Goal: Task Accomplishment & Management: Manage account settings

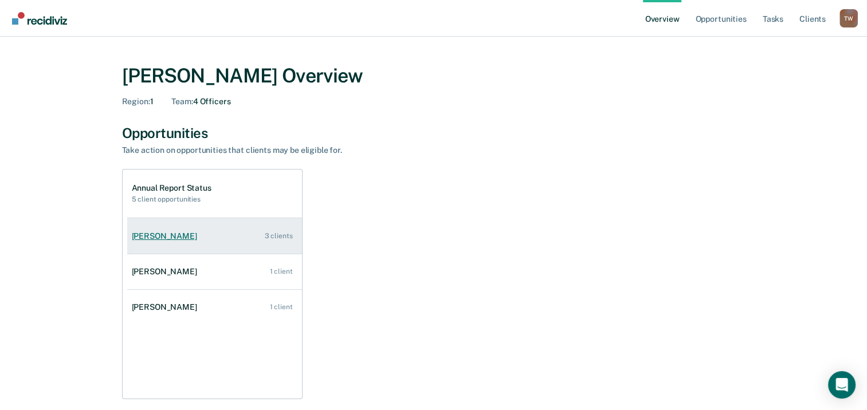
click at [165, 234] on div "[PERSON_NAME]" at bounding box center [167, 237] width 70 height 10
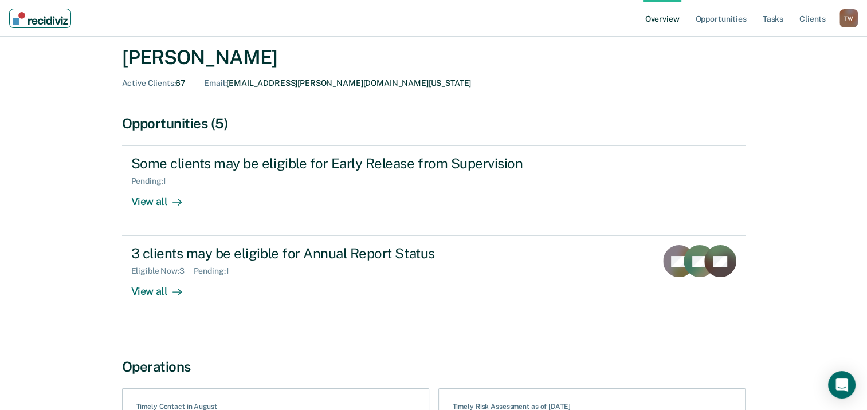
scroll to position [57, 0]
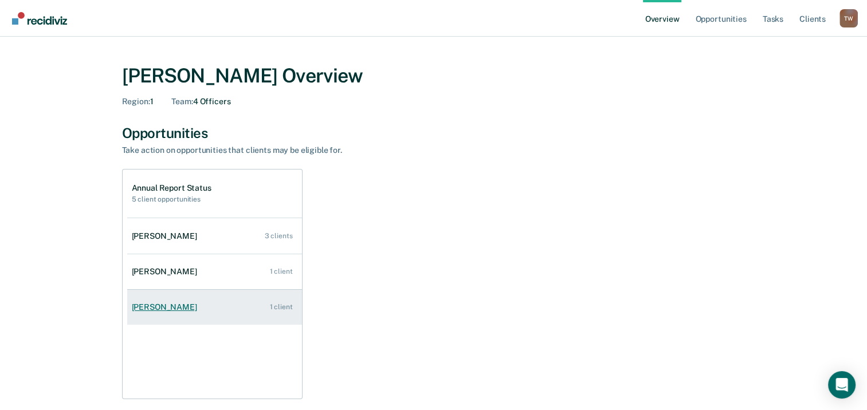
click at [164, 306] on div "[PERSON_NAME]" at bounding box center [167, 308] width 70 height 10
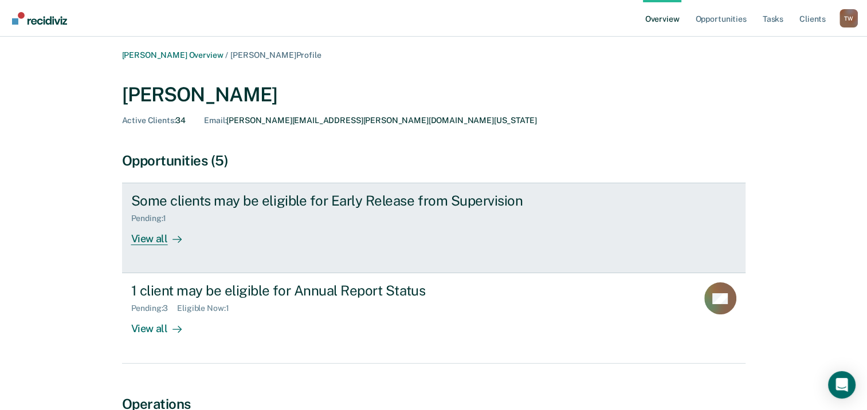
click at [156, 241] on div "View all" at bounding box center [163, 235] width 64 height 22
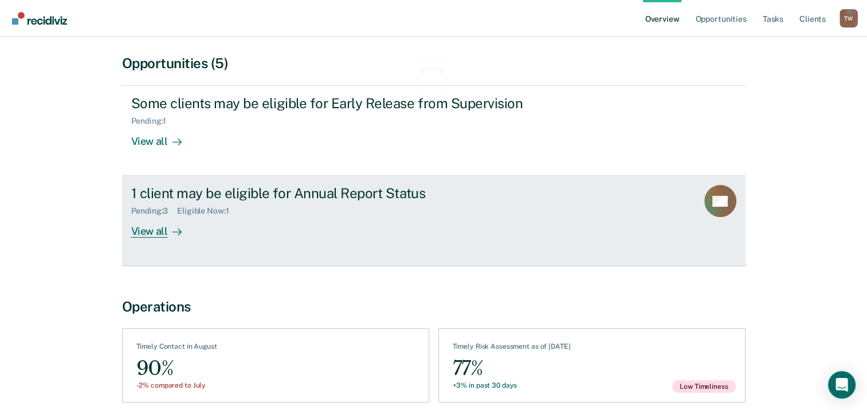
scroll to position [115, 0]
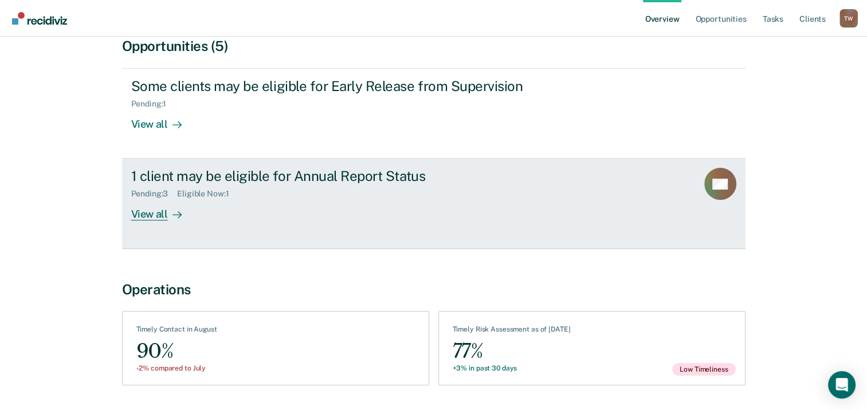
click at [154, 210] on div "View all" at bounding box center [163, 210] width 64 height 22
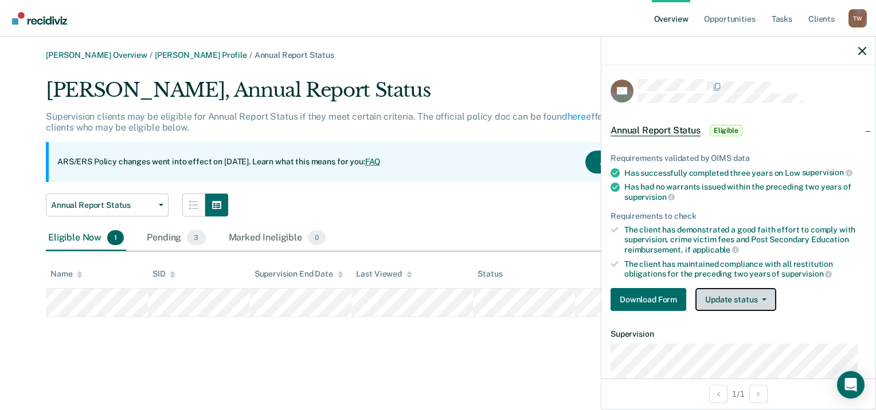
click at [739, 295] on button "Update status" at bounding box center [735, 299] width 81 height 23
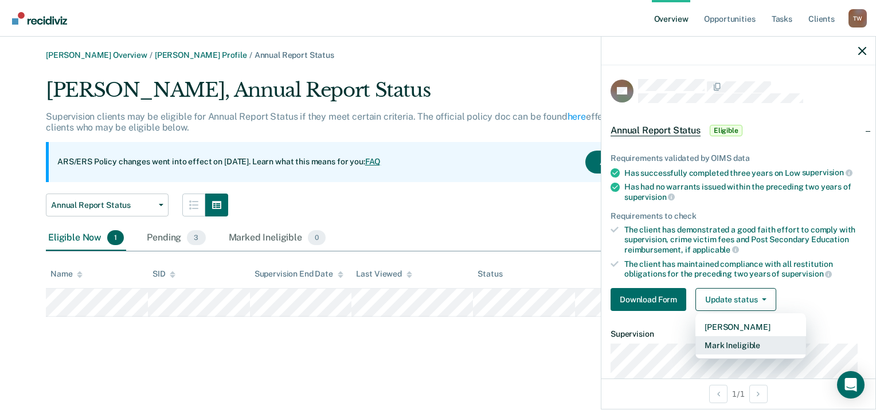
click at [734, 342] on button "Mark Ineligible" at bounding box center [750, 345] width 111 height 18
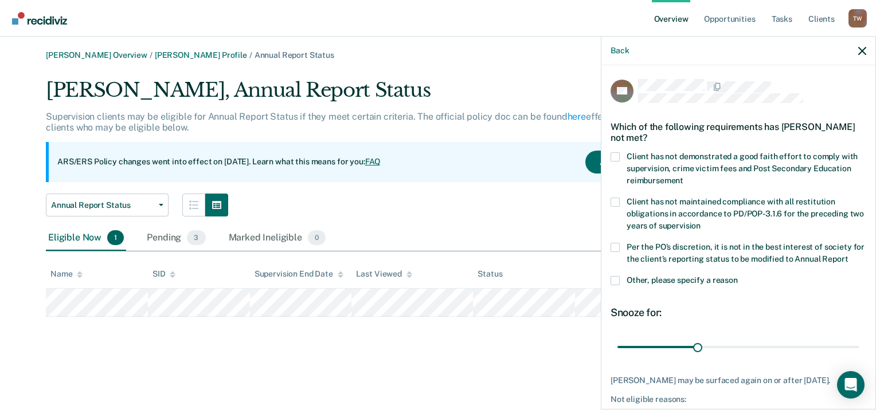
click at [617, 249] on span at bounding box center [614, 247] width 9 height 9
click at [848, 255] on input "Per the PO’s discretion, it is not in the best interest of society for the clie…" at bounding box center [848, 255] width 0 height 0
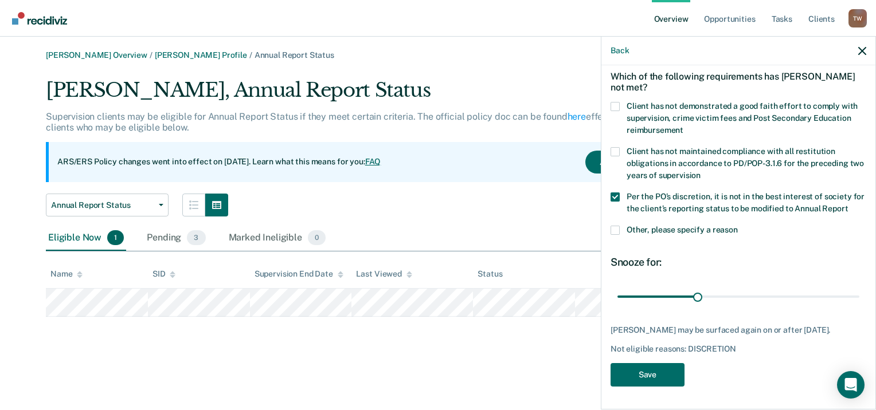
scroll to position [61, 0]
click at [617, 228] on span at bounding box center [614, 230] width 9 height 9
click at [738, 226] on input "Other, please specify a reason" at bounding box center [738, 226] width 0 height 0
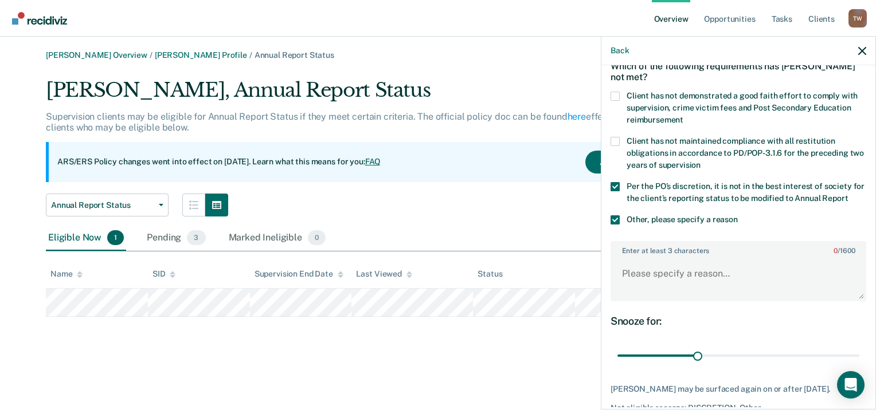
click at [626, 255] on label "Enter at least 3 characters 0 / 1600" at bounding box center [738, 248] width 253 height 13
click at [626, 261] on textarea "Enter at least 3 characters 0 / 1600" at bounding box center [738, 279] width 253 height 42
click at [644, 255] on label "Enter at least 3 characters 0 / 1600" at bounding box center [738, 248] width 253 height 13
click at [644, 261] on textarea "Enter at least 3 characters 0 / 1600" at bounding box center [738, 279] width 253 height 42
click at [628, 279] on textarea "Enter at least 3 characters 0 / 1600" at bounding box center [738, 279] width 253 height 42
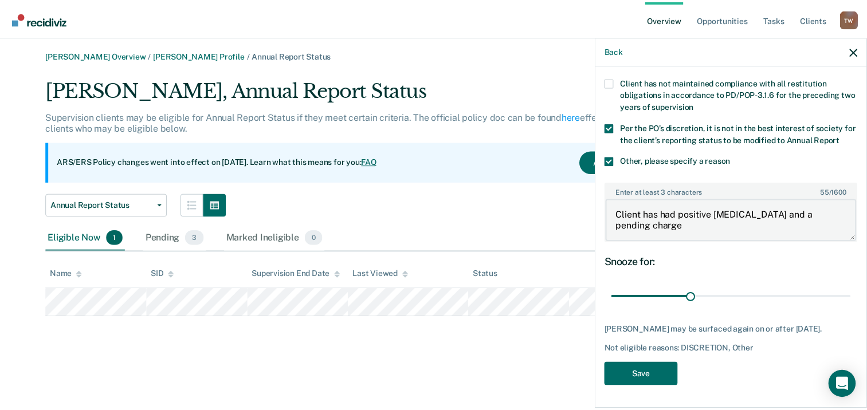
scroll to position [129, 0]
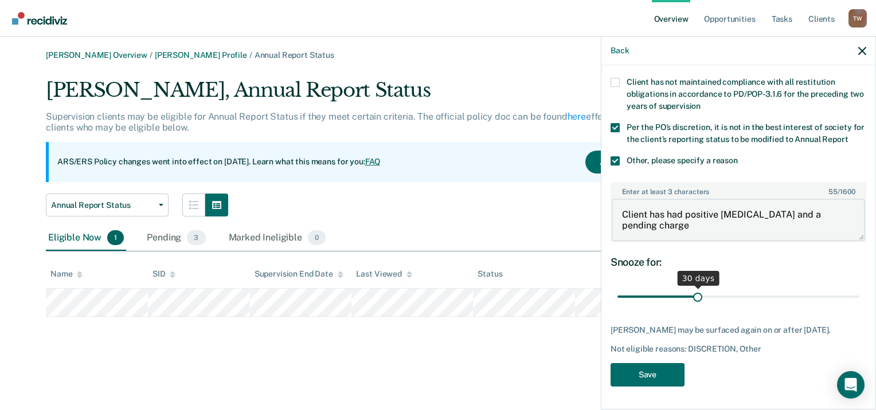
type textarea "Client has had positive Urinalysis and a pending charge"
click at [695, 295] on input "range" at bounding box center [738, 297] width 242 height 20
click at [653, 373] on button "Save" at bounding box center [647, 374] width 74 height 23
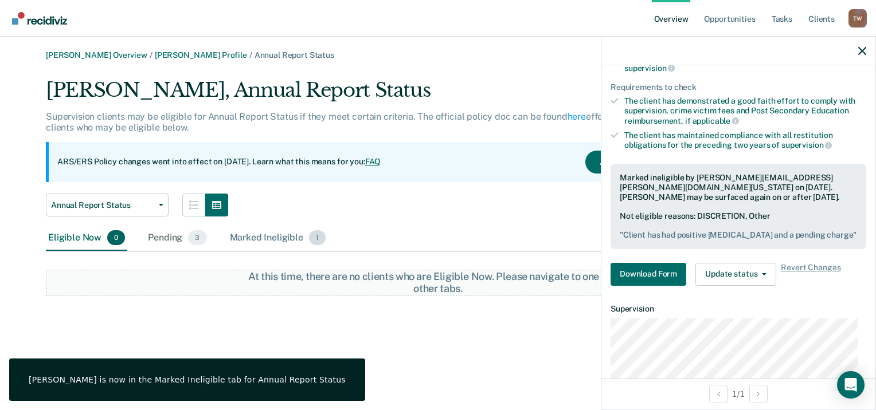
click at [265, 237] on div "Marked Ineligible 1" at bounding box center [278, 238] width 101 height 25
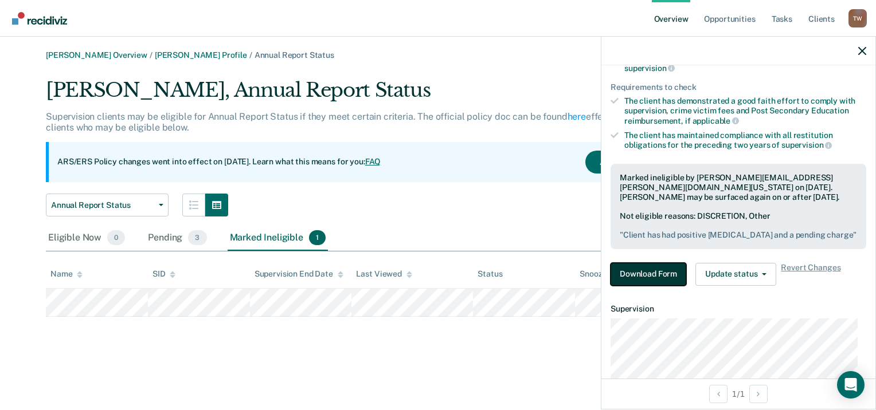
click at [658, 263] on button "Download Form" at bounding box center [648, 274] width 76 height 23
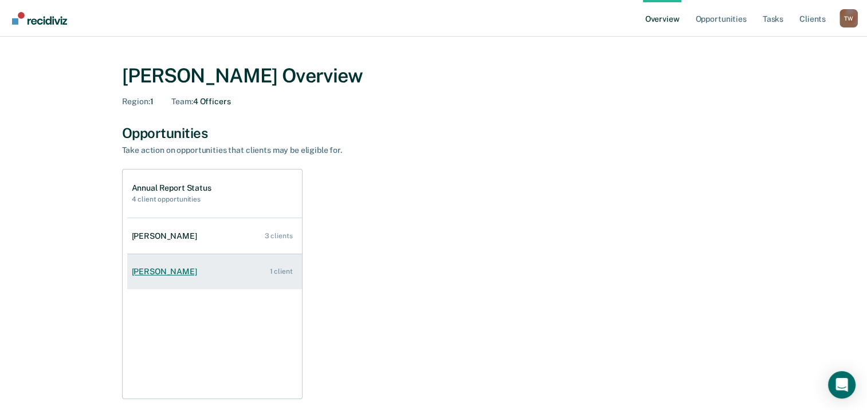
click at [174, 271] on div "[PERSON_NAME]" at bounding box center [167, 272] width 70 height 10
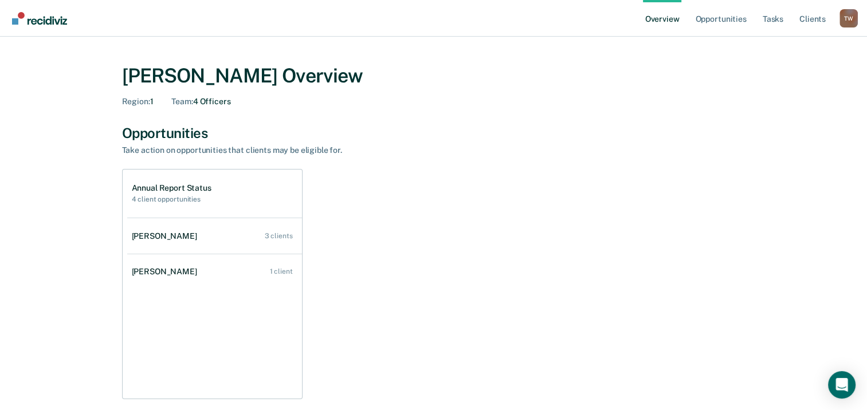
click at [171, 194] on div "Annual Report Status 4 client opportunities" at bounding box center [172, 193] width 80 height 20
click at [727, 21] on link "Opportunities" at bounding box center [721, 18] width 56 height 37
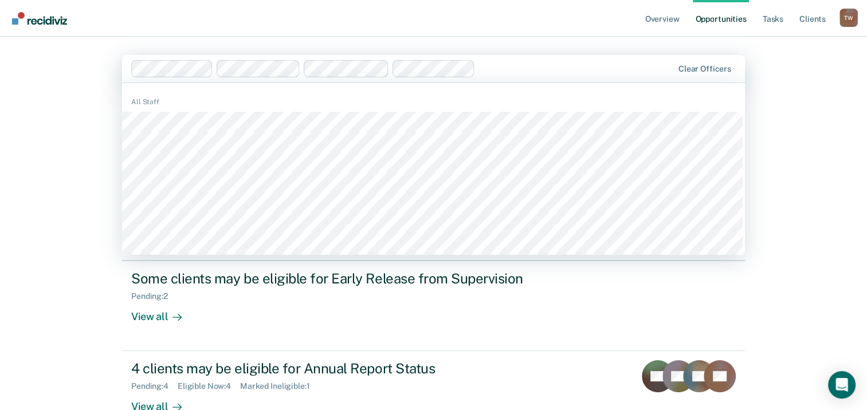
click at [807, 148] on div "Overview Opportunities Tasks Client s Tiffany Williams T W Profile How it works…" at bounding box center [433, 243] width 867 height 487
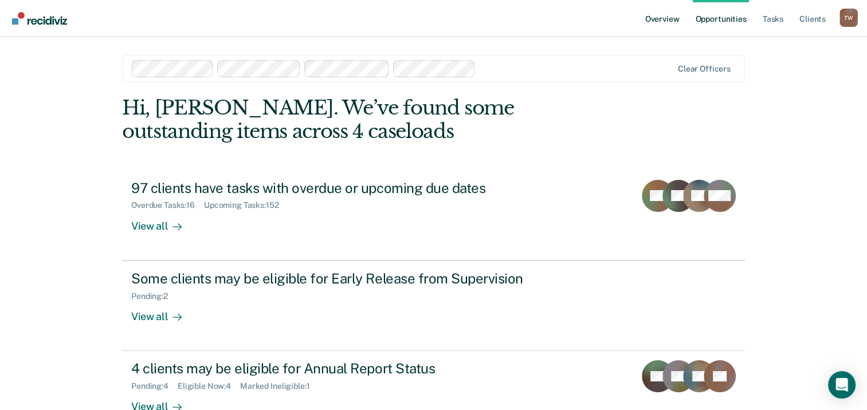
click at [661, 22] on link "Overview" at bounding box center [662, 18] width 39 height 37
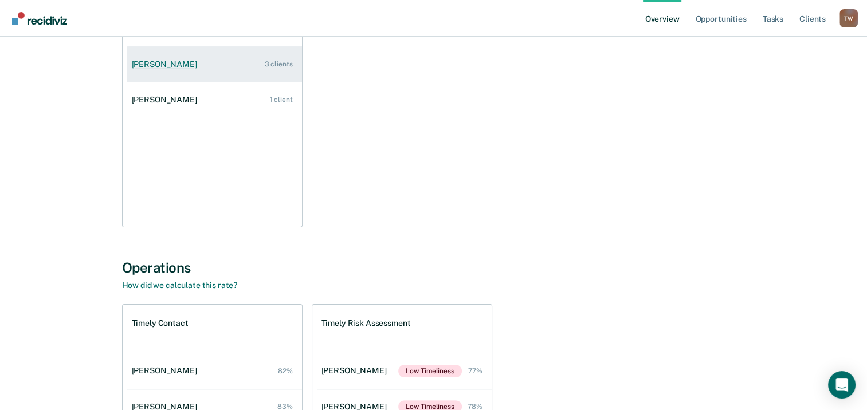
scroll to position [355, 0]
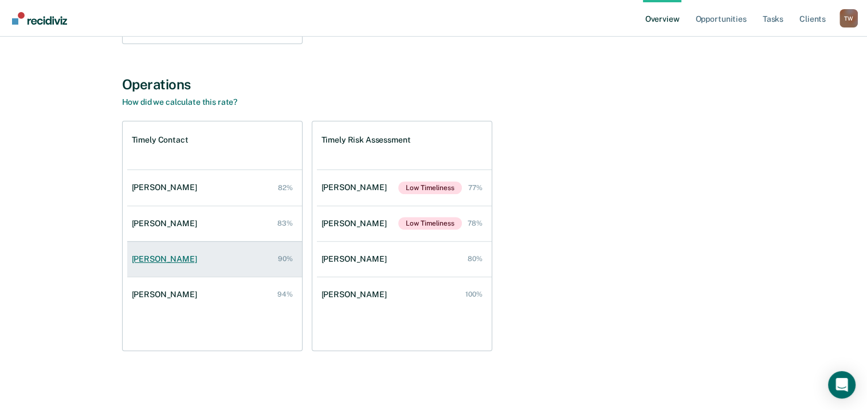
click at [169, 257] on div "[PERSON_NAME]" at bounding box center [167, 259] width 70 height 10
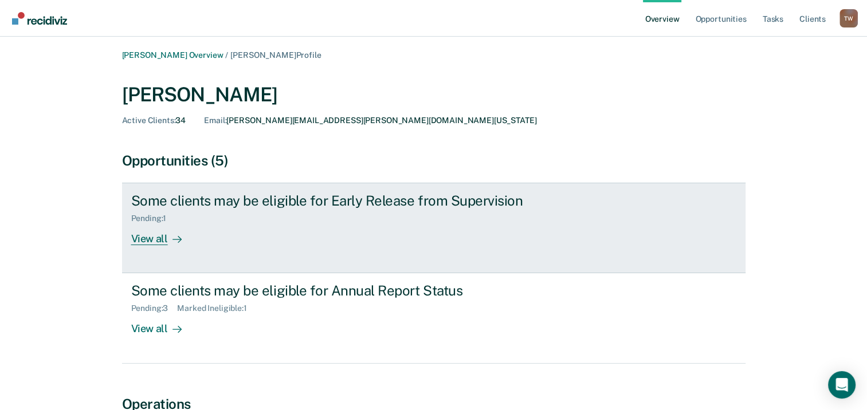
click at [147, 237] on div "View all" at bounding box center [163, 235] width 64 height 22
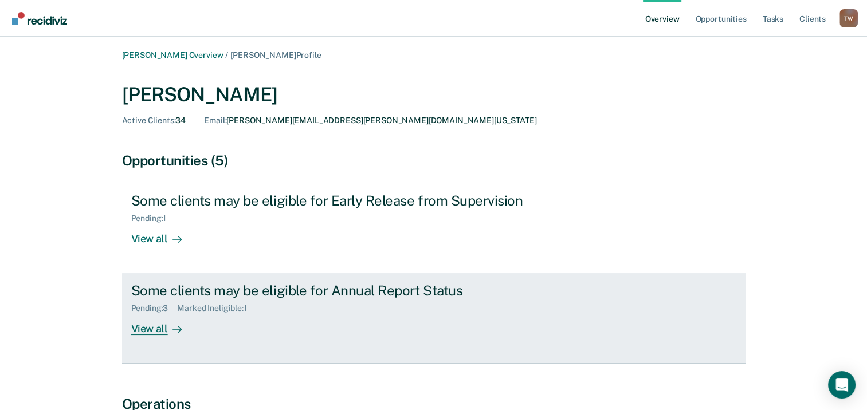
click at [151, 326] on div "View all" at bounding box center [163, 325] width 64 height 22
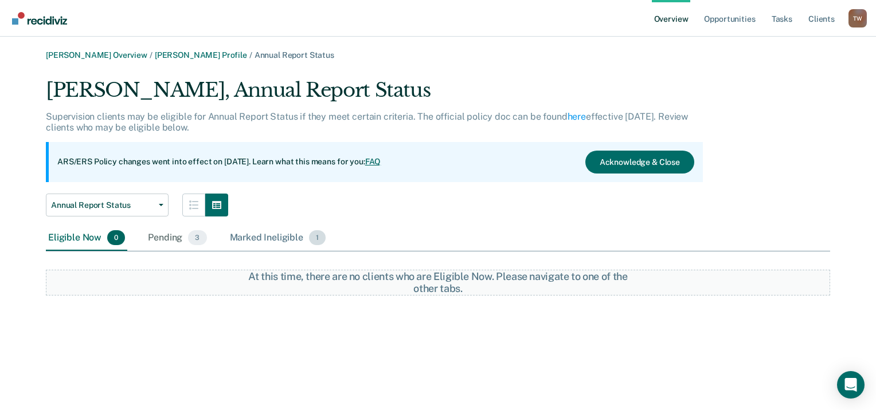
click at [289, 238] on div "Marked Ineligible 1" at bounding box center [278, 238] width 101 height 25
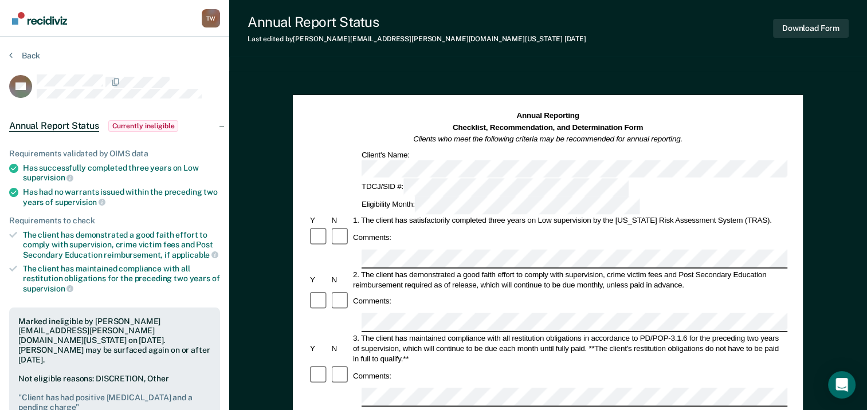
click at [144, 124] on span "Currently ineligible" at bounding box center [143, 125] width 70 height 11
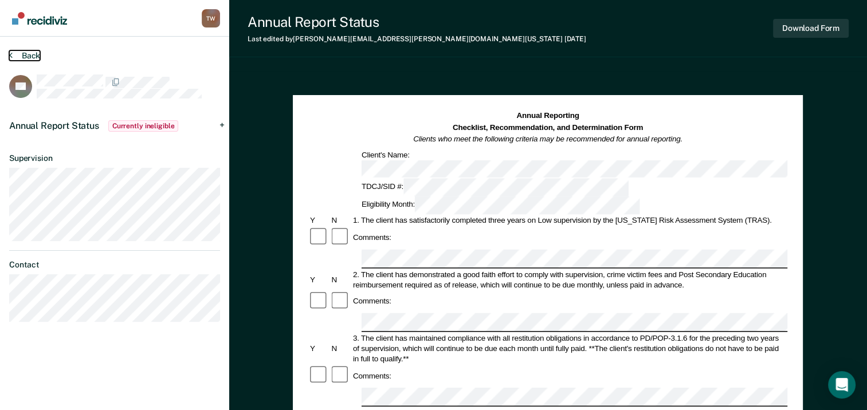
click at [28, 55] on button "Back" at bounding box center [24, 55] width 31 height 10
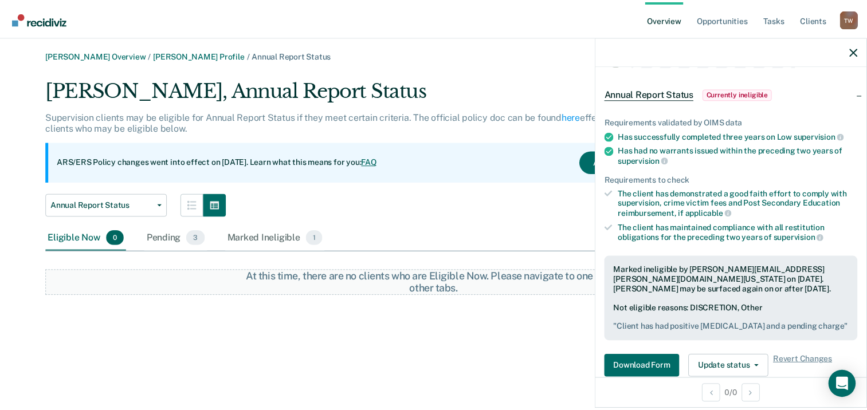
scroll to position [57, 0]
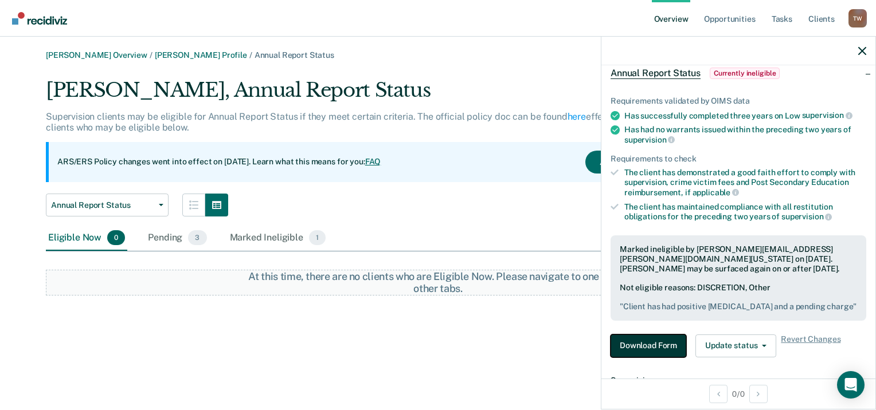
click at [653, 345] on button "Download Form" at bounding box center [648, 346] width 76 height 23
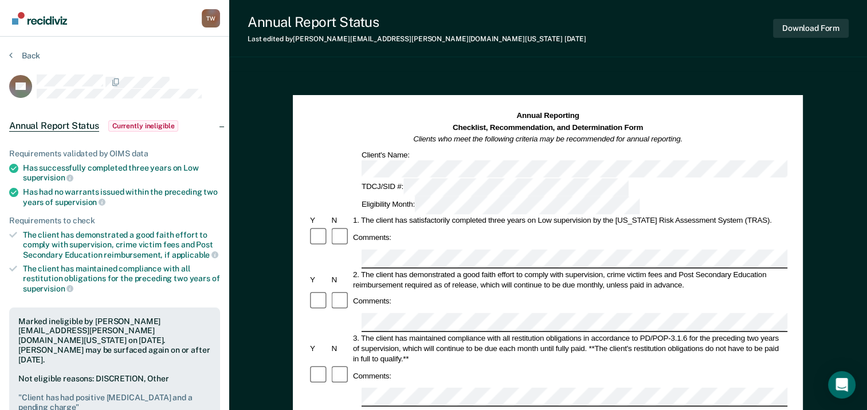
click at [142, 123] on span "Currently ineligible" at bounding box center [143, 125] width 70 height 11
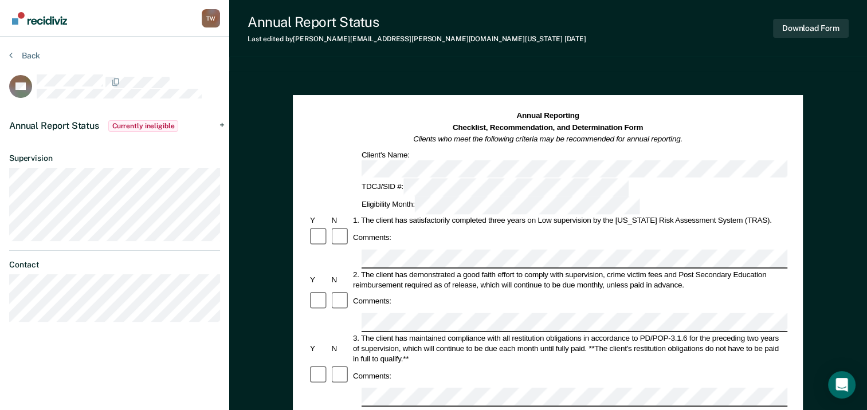
click at [61, 121] on span "Annual Report Status" at bounding box center [54, 125] width 90 height 11
